Goal: Find specific page/section: Find specific page/section

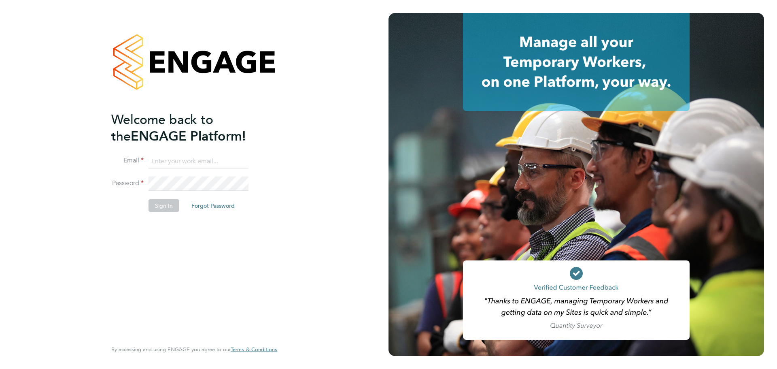
type input "[EMAIL_ADDRESS][DOMAIN_NAME]"
click at [165, 204] on button "Sign In" at bounding box center [164, 205] width 31 height 13
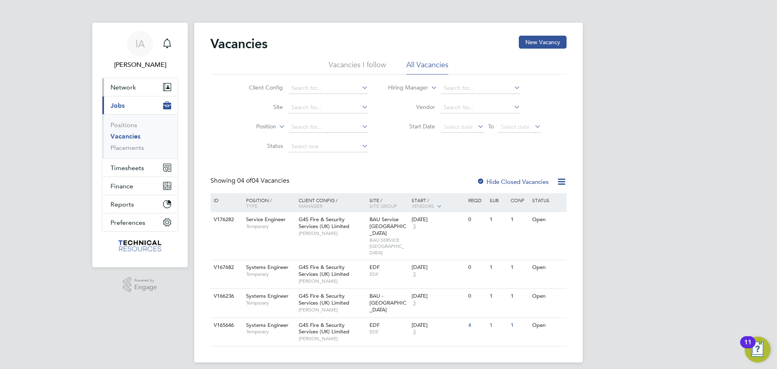
click at [131, 89] on span "Network" at bounding box center [124, 87] width 26 height 8
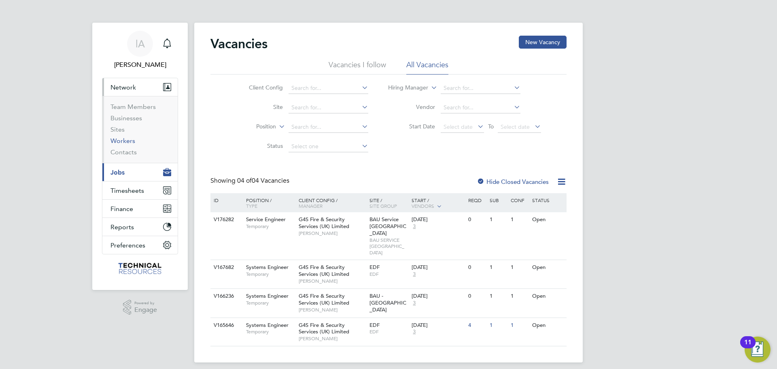
click at [132, 141] on link "Workers" at bounding box center [123, 141] width 25 height 8
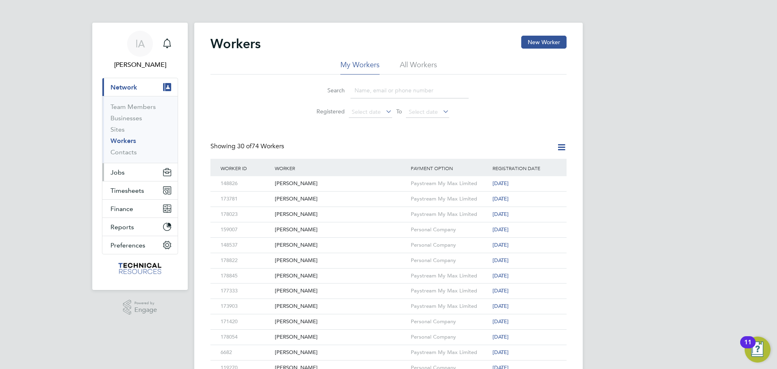
click at [125, 173] on button "Jobs" at bounding box center [139, 172] width 75 height 18
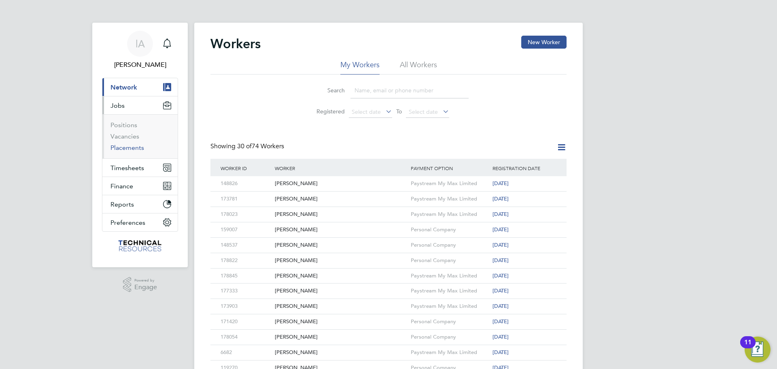
click at [132, 149] on link "Placements" at bounding box center [128, 148] width 34 height 8
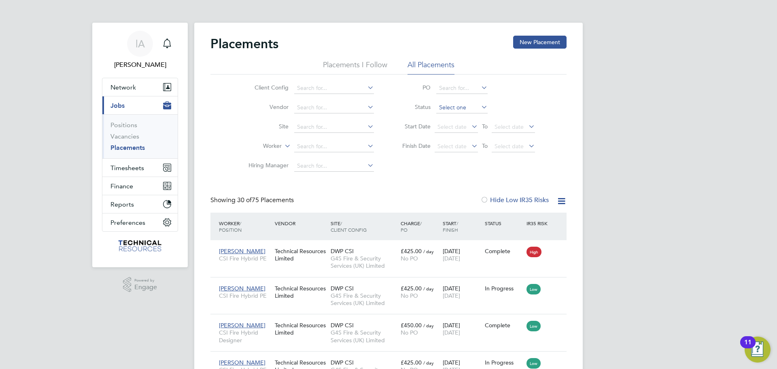
click at [451, 108] on input at bounding box center [461, 107] width 51 height 11
click at [459, 151] on li "In Progress" at bounding box center [462, 150] width 52 height 11
type input "In Progress"
click at [485, 202] on div at bounding box center [485, 200] width 8 height 8
